Goal: Information Seeking & Learning: Find specific fact

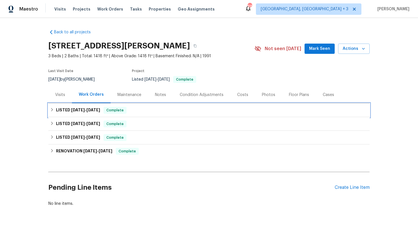
click at [82, 109] on span "8/28/25" at bounding box center [78, 110] width 14 height 4
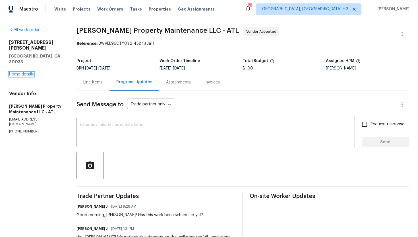
click at [27, 72] on link "Home details" at bounding box center [21, 74] width 25 height 4
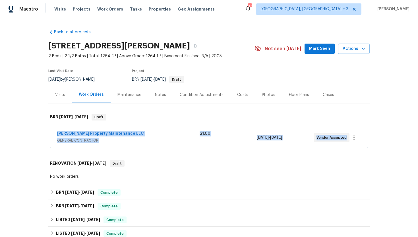
drag, startPoint x: 346, startPoint y: 138, endPoint x: 53, endPoint y: 133, distance: 292.6
click at [53, 133] on div "[PERSON_NAME] Property Maintenance LLC GENERAL_CONTRACTOR $1.00 [DATE] - [DATE]…" at bounding box center [208, 137] width 317 height 20
copy div "[PERSON_NAME] Property Maintenance LLC GENERAL_CONTRACTOR $1.00 [DATE] - [DATE]…"
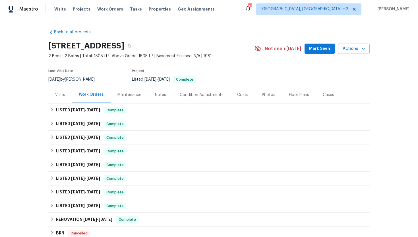
click at [65, 100] on div "Visits" at bounding box center [60, 94] width 24 height 17
click at [102, 114] on div "LISTED [DATE] - [DATE] Complete" at bounding box center [208, 110] width 321 height 14
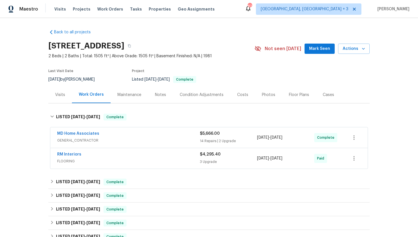
click at [106, 140] on span "GENERAL_CONTRACTOR" at bounding box center [128, 140] width 143 height 6
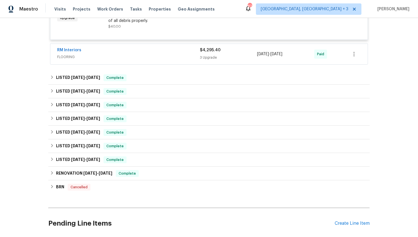
scroll to position [1019, 0]
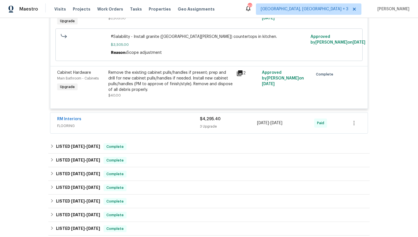
click at [136, 116] on div "RM Interiors" at bounding box center [128, 119] width 143 height 7
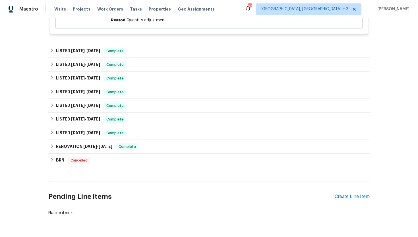
scroll to position [1272, 0]
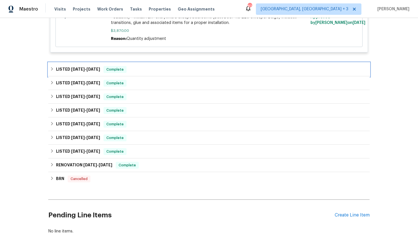
click at [130, 71] on div "LISTED [DATE] - [DATE] Complete" at bounding box center [209, 69] width 318 height 7
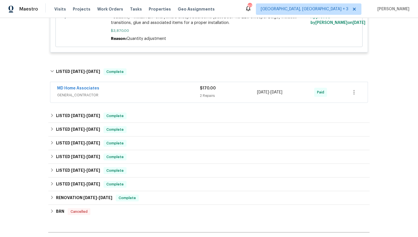
click at [127, 92] on span "GENERAL_CONTRACTOR" at bounding box center [128, 95] width 143 height 6
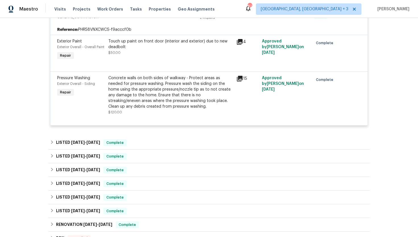
scroll to position [1381, 0]
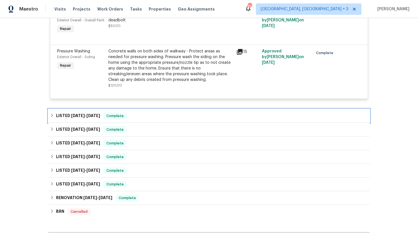
click at [119, 117] on span "Complete" at bounding box center [115, 116] width 22 height 6
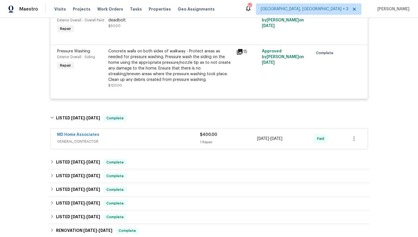
click at [122, 138] on span "GENERAL_CONTRACTOR" at bounding box center [128, 141] width 143 height 6
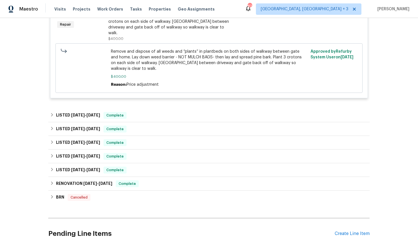
scroll to position [1570, 0]
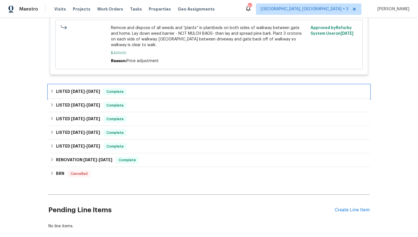
click at [117, 89] on span "Complete" at bounding box center [115, 92] width 22 height 6
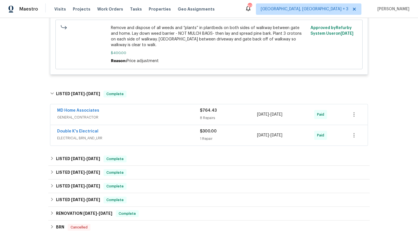
click at [120, 107] on div "MD Home Associates" at bounding box center [128, 110] width 143 height 7
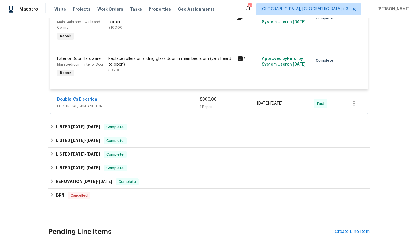
scroll to position [1995, 0]
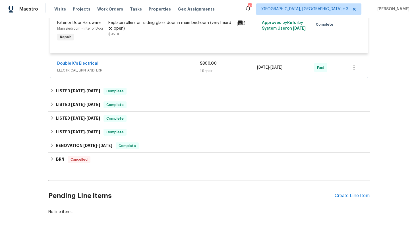
click at [154, 61] on div "Double K's Electrical" at bounding box center [128, 64] width 143 height 7
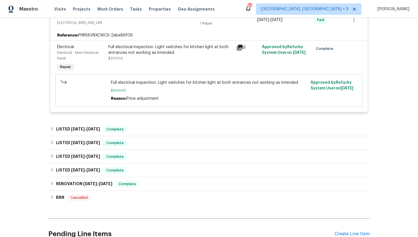
scroll to position [2081, 0]
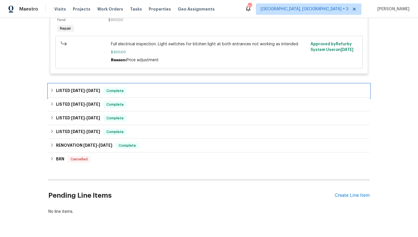
click at [142, 87] on div "LISTED 1/17/25 - 1/29/25 Complete" at bounding box center [209, 90] width 318 height 7
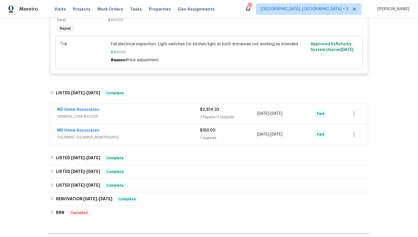
click at [130, 107] on div "MD Home Associates" at bounding box center [128, 110] width 143 height 7
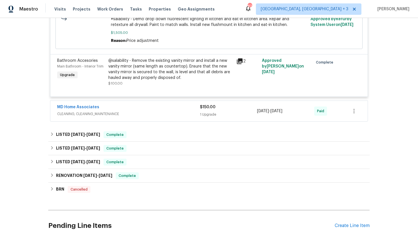
scroll to position [2496, 0]
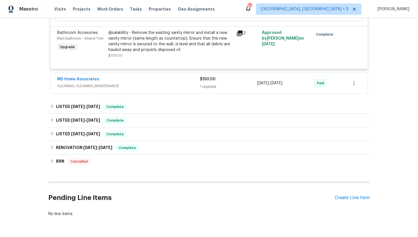
click at [153, 83] on span "CLEANING, CLEANING_MAINTENANCE" at bounding box center [128, 86] width 143 height 6
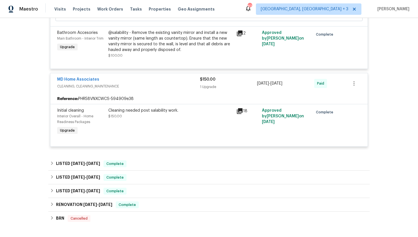
scroll to position [2557, 0]
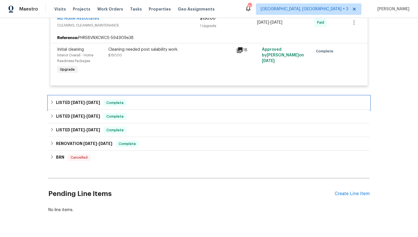
click at [142, 99] on div "LISTED 11/12/24 - 11/15/24 Complete" at bounding box center [209, 102] width 318 height 7
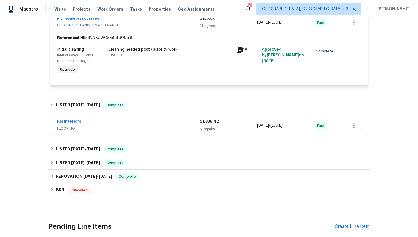
click at [144, 125] on span "FLOORING" at bounding box center [128, 128] width 143 height 6
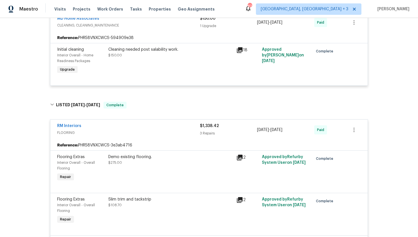
scroll to position [2776, 0]
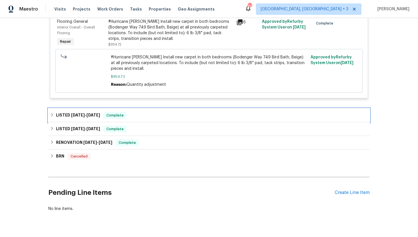
click at [144, 112] on div "LISTED 9/11/24 - 10/21/24 Complete" at bounding box center [209, 115] width 318 height 7
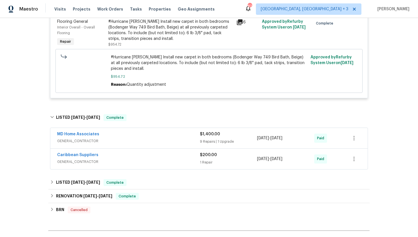
click at [149, 138] on span "GENERAL_CONTRACTOR" at bounding box center [128, 141] width 143 height 6
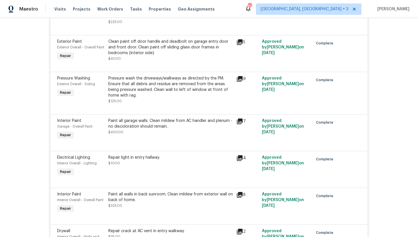
scroll to position [3257, 0]
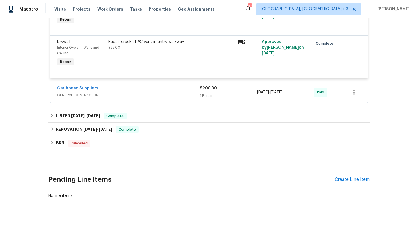
click at [153, 92] on span "GENERAL_CONTRACTOR" at bounding box center [128, 95] width 143 height 6
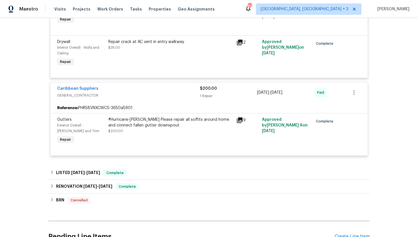
scroll to position [3314, 0]
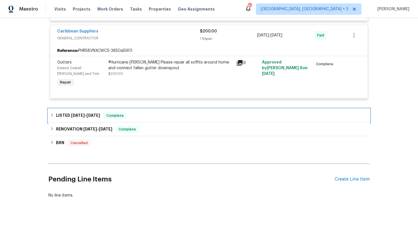
click at [142, 112] on div "LISTED 8/10/24 - 8/14/24 Complete" at bounding box center [209, 115] width 318 height 7
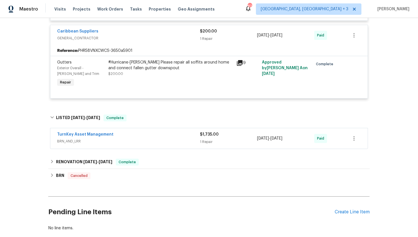
click at [147, 136] on div "TurnKey Asset Management" at bounding box center [128, 134] width 143 height 7
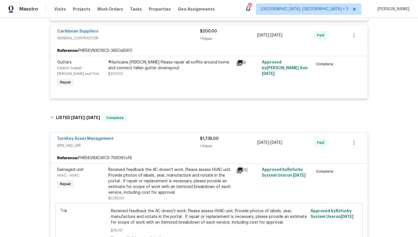
scroll to position [3496, 0]
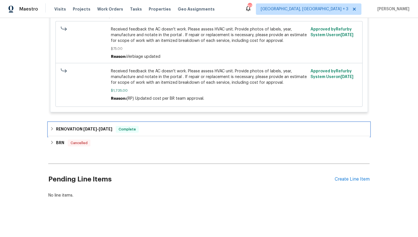
click at [145, 129] on div "RENOVATION 3/13/24 - 3/29/24 Complete" at bounding box center [209, 129] width 318 height 7
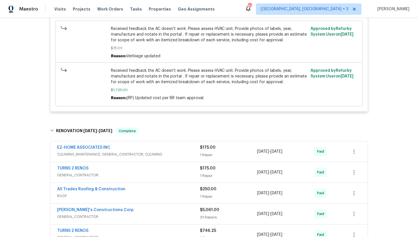
click at [142, 154] on span "CLEANING_MAINTENANCE, GENERAL_CONTRACTOR, CLEANING" at bounding box center [128, 154] width 143 height 6
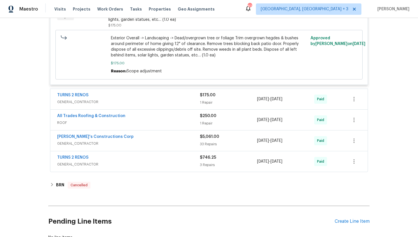
scroll to position [3730, 0]
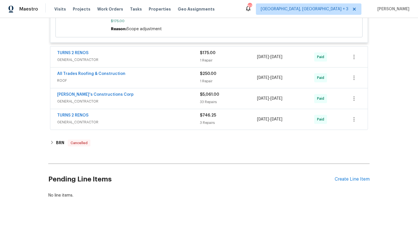
click at [144, 57] on div "TURNS 2 RENOS" at bounding box center [128, 53] width 143 height 7
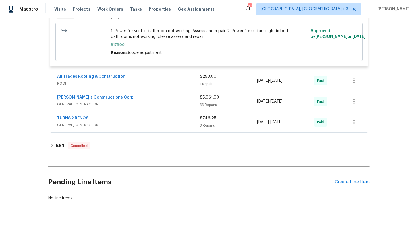
scroll to position [3816, 0]
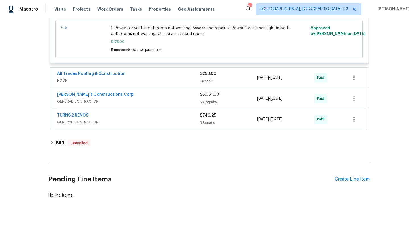
click at [139, 75] on div "All Trades Roofing & Construction" at bounding box center [128, 74] width 143 height 7
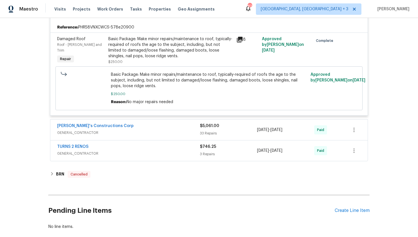
scroll to position [3914, 0]
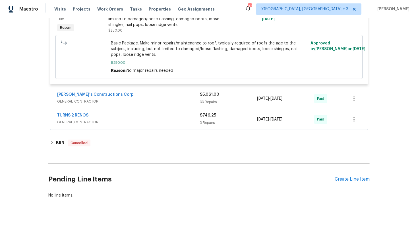
click at [138, 98] on div "Enrique's Constructions Corp" at bounding box center [128, 95] width 143 height 7
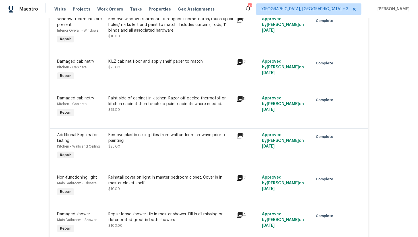
scroll to position [5636, 0]
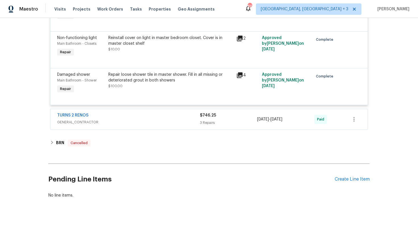
click at [138, 122] on span "GENERAL_CONTRACTOR" at bounding box center [128, 122] width 143 height 6
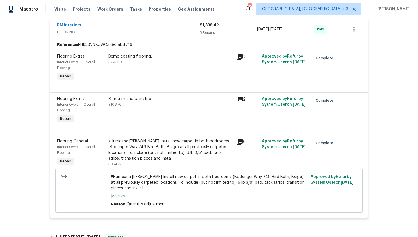
scroll to position [2847, 0]
